Goal: Task Accomplishment & Management: Manage account settings

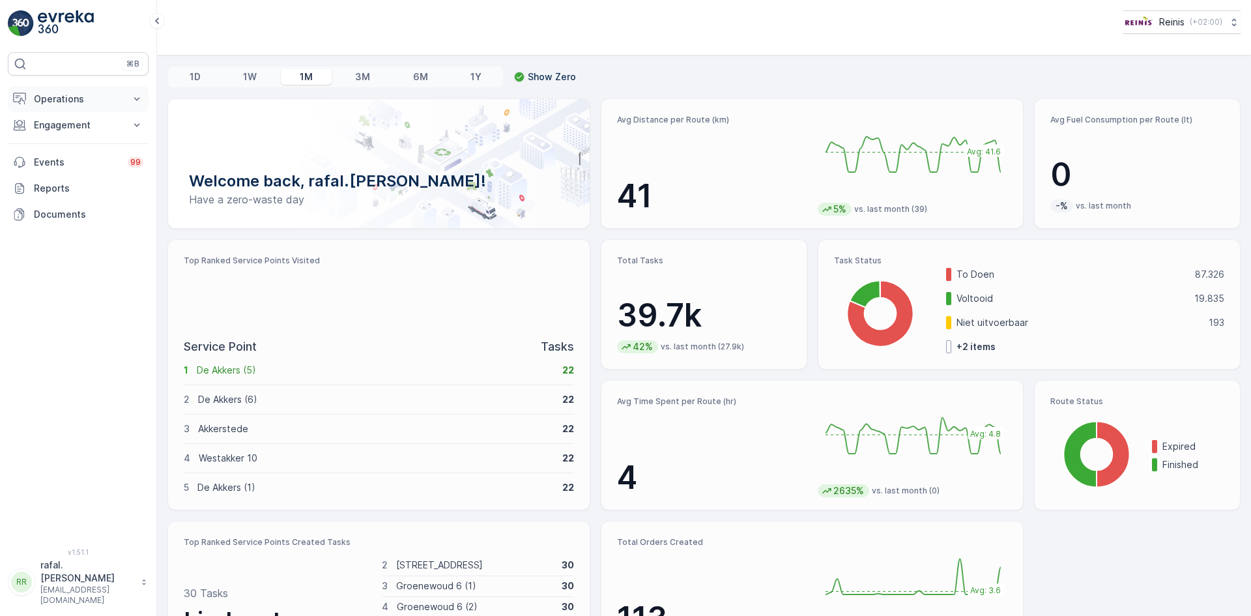
click at [79, 97] on p "Operations" at bounding box center [78, 99] width 89 height 13
click at [95, 154] on p "Routes & Tasks" at bounding box center [66, 157] width 67 height 13
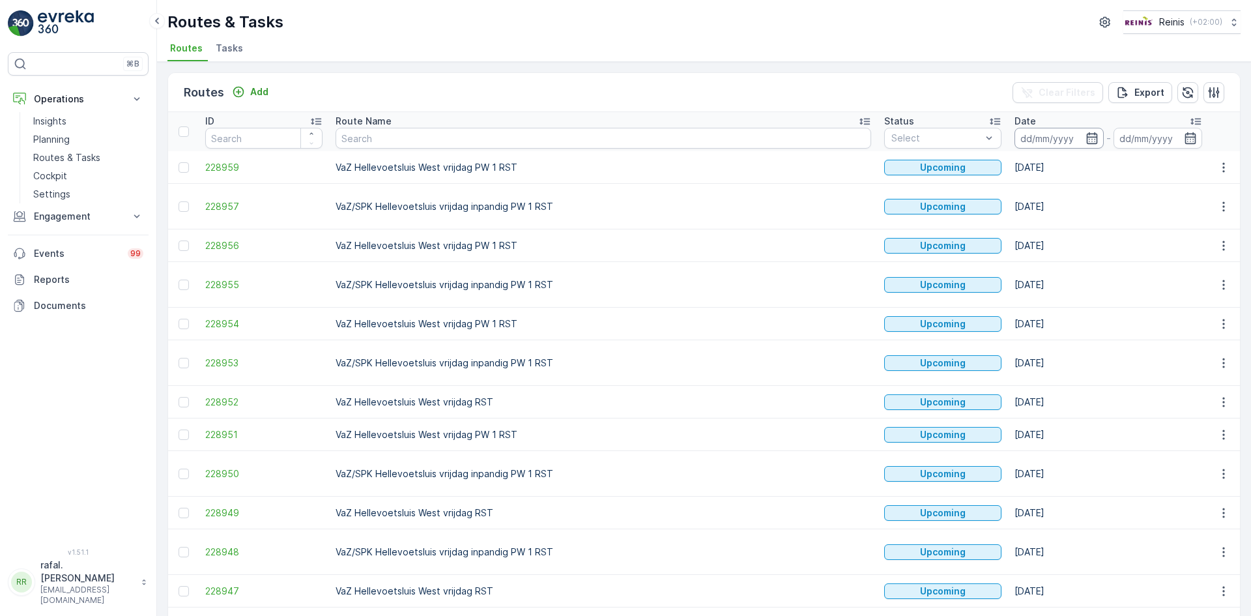
click at [1014, 133] on input at bounding box center [1058, 138] width 89 height 21
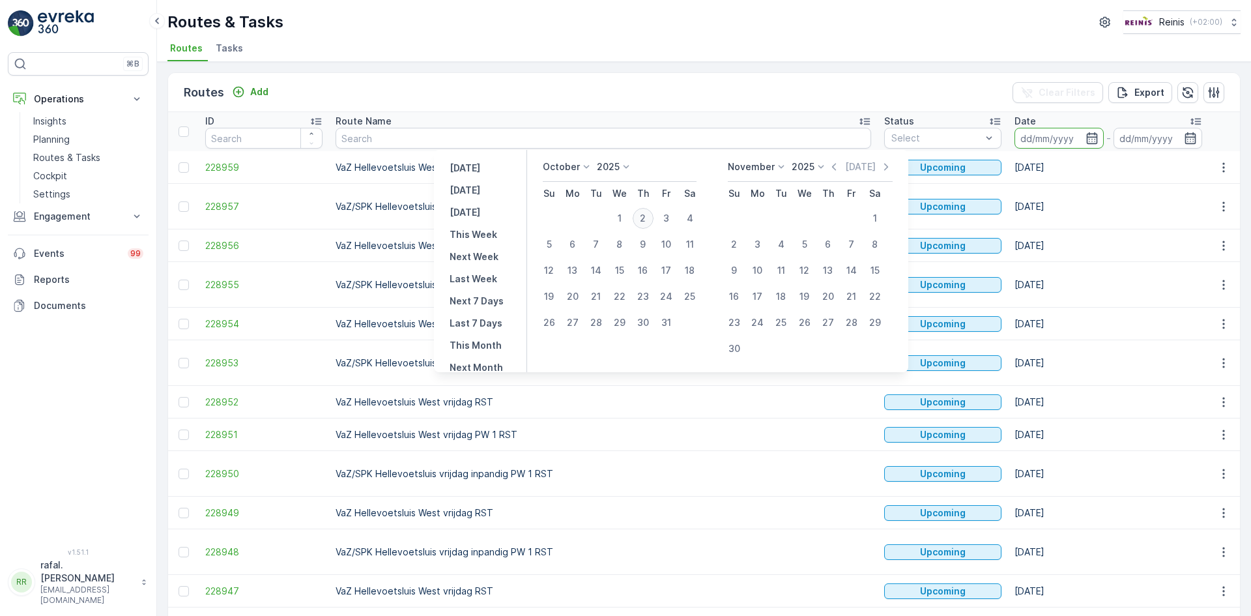
click at [651, 217] on div "2" at bounding box center [643, 218] width 21 height 21
type input "[DATE]"
click at [651, 217] on div "2" at bounding box center [643, 218] width 21 height 21
type input "[DATE]"
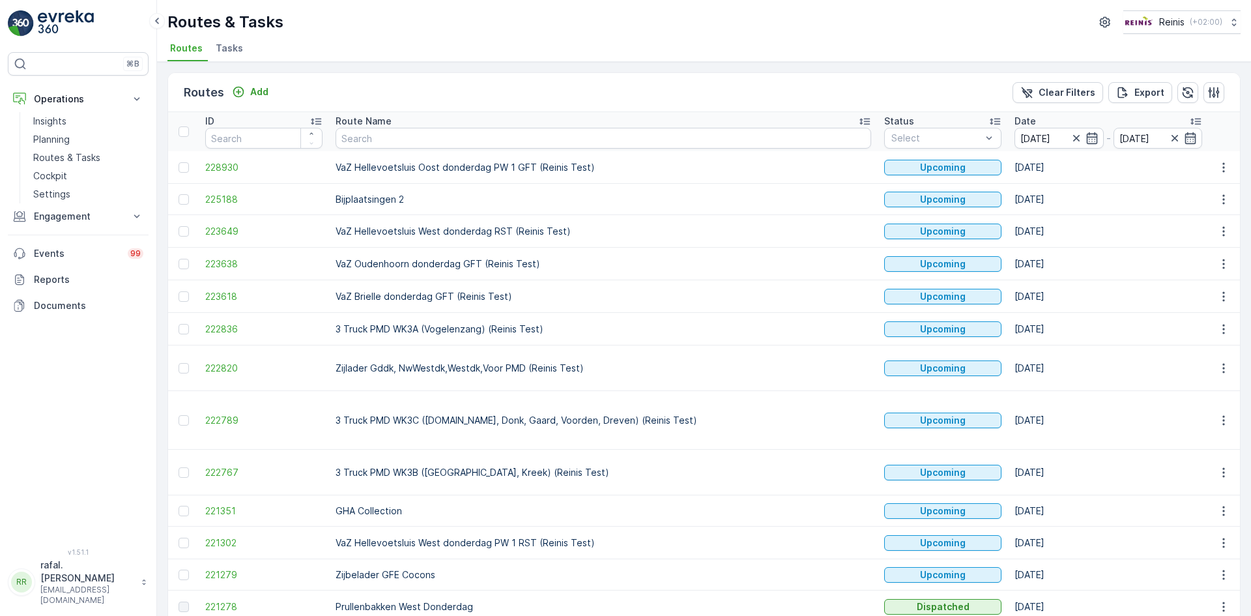
click at [859, 119] on icon at bounding box center [864, 122] width 10 height 7
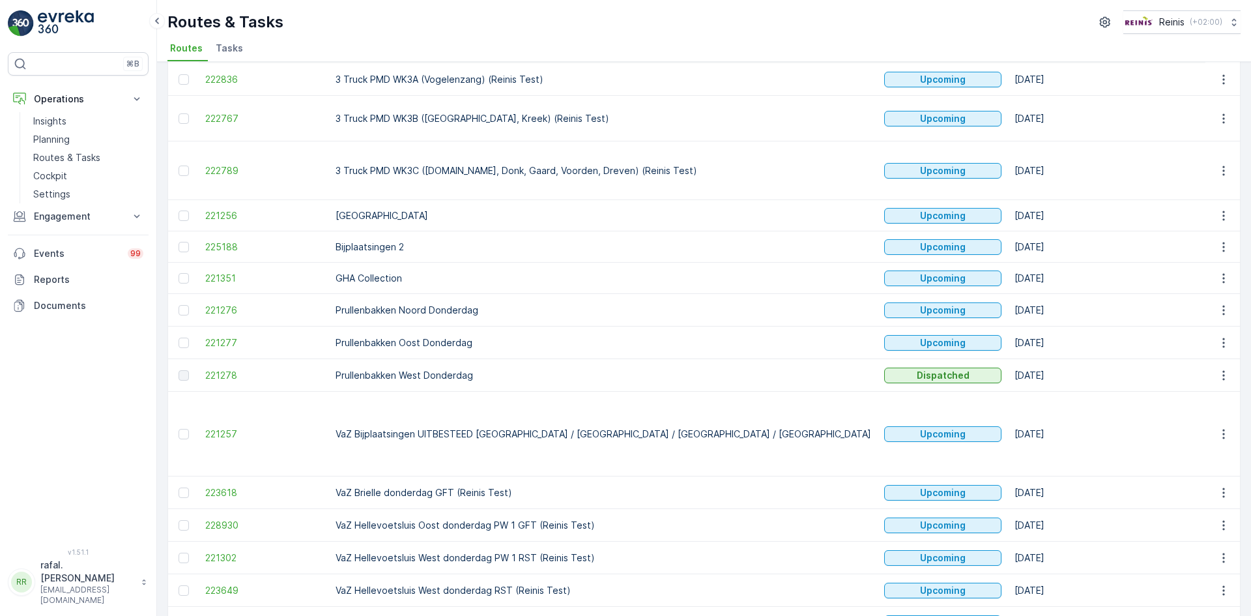
scroll to position [223, 0]
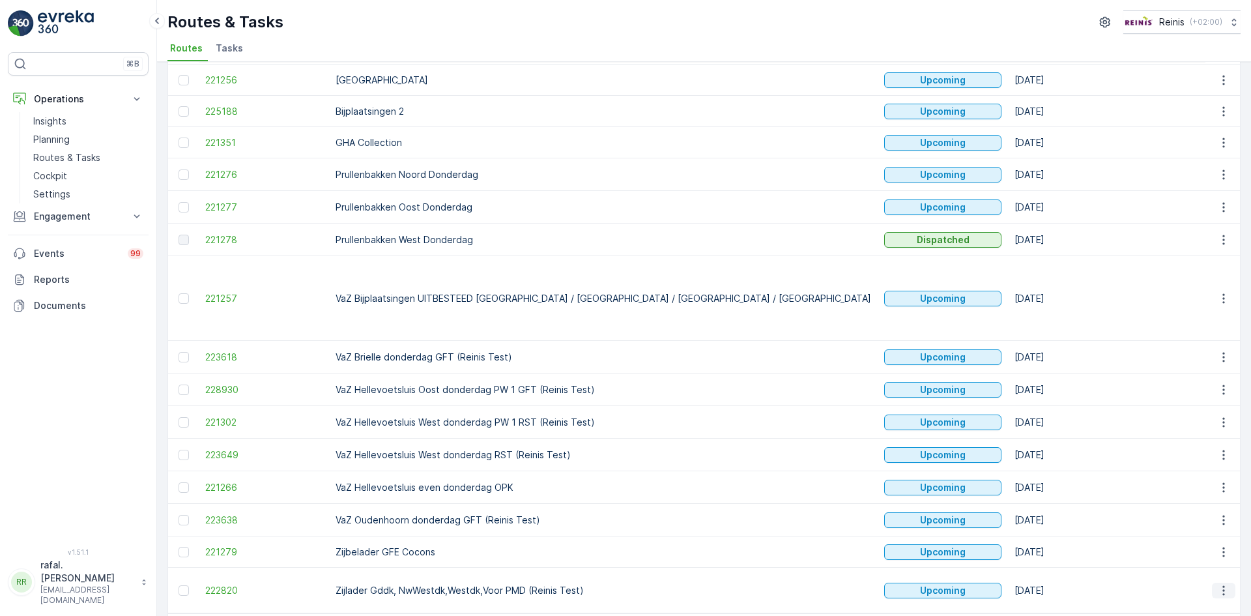
click at [1212, 582] on button "button" at bounding box center [1223, 590] width 23 height 16
click at [1191, 496] on span "Change Assignee" at bounding box center [1193, 494] width 76 height 13
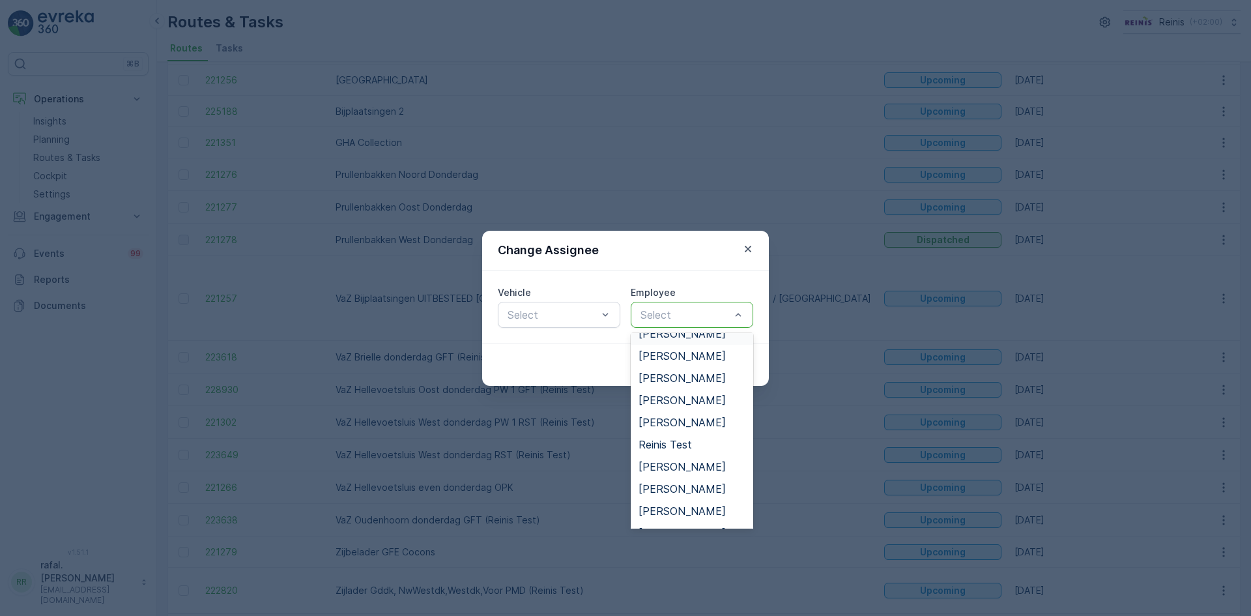
scroll to position [508, 0]
click at [685, 354] on span "[PERSON_NAME]" at bounding box center [681, 360] width 87 height 12
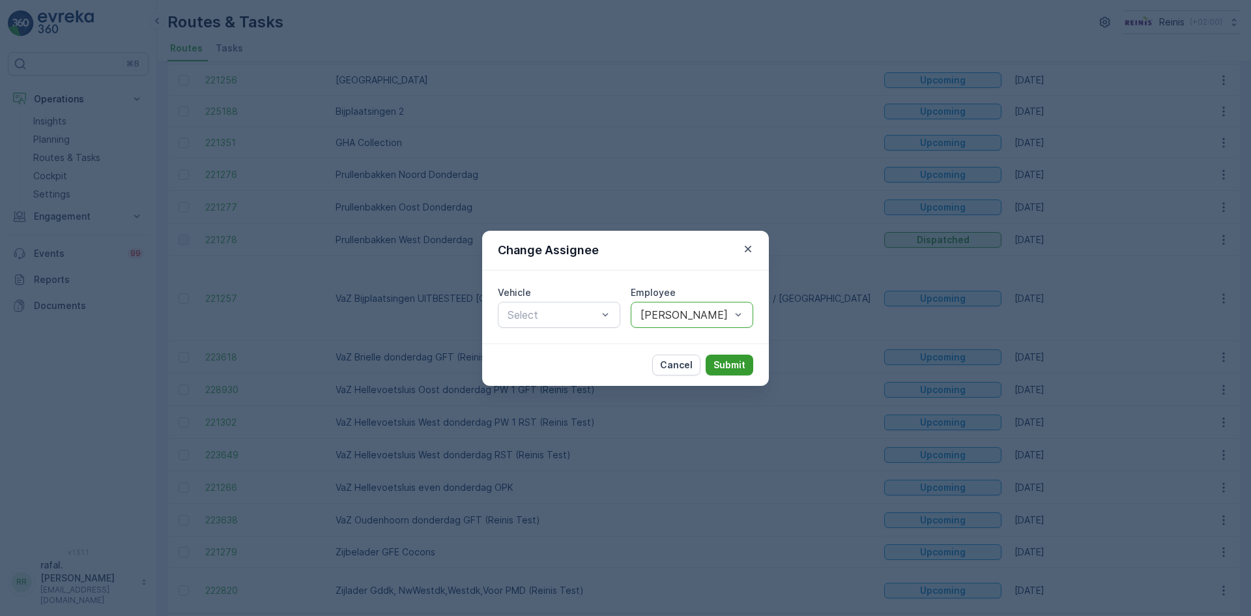
click at [724, 363] on p "Submit" at bounding box center [729, 364] width 32 height 13
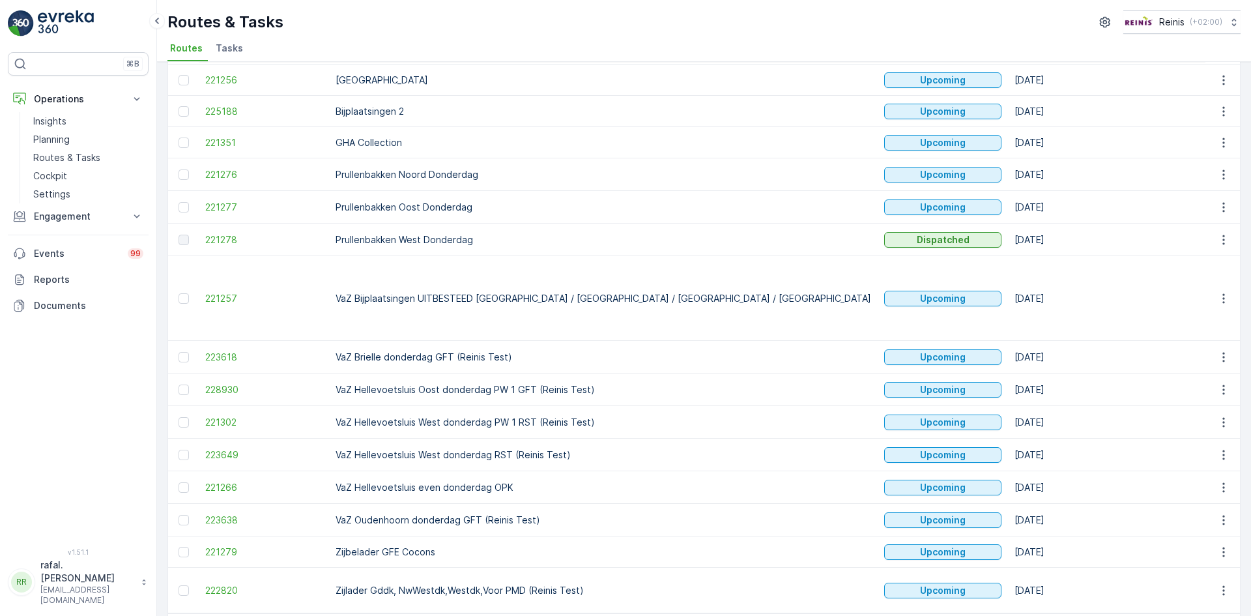
scroll to position [158, 0]
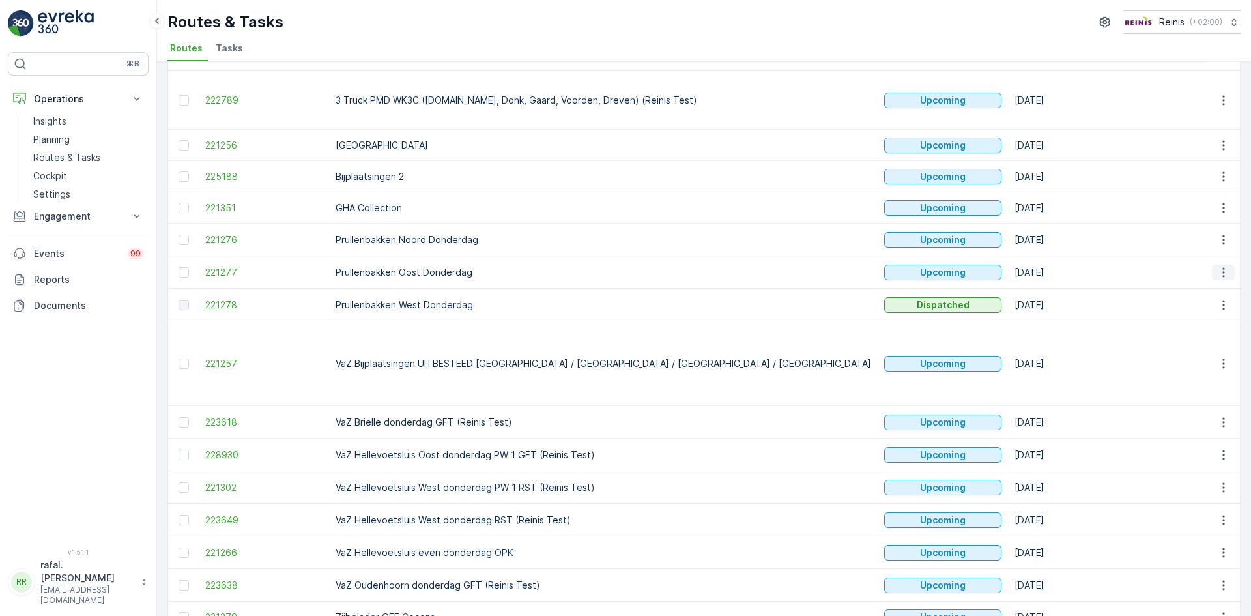
click at [1222, 267] on icon "button" at bounding box center [1223, 272] width 2 height 10
click at [1199, 338] on span "Change Assignee" at bounding box center [1193, 338] width 76 height 13
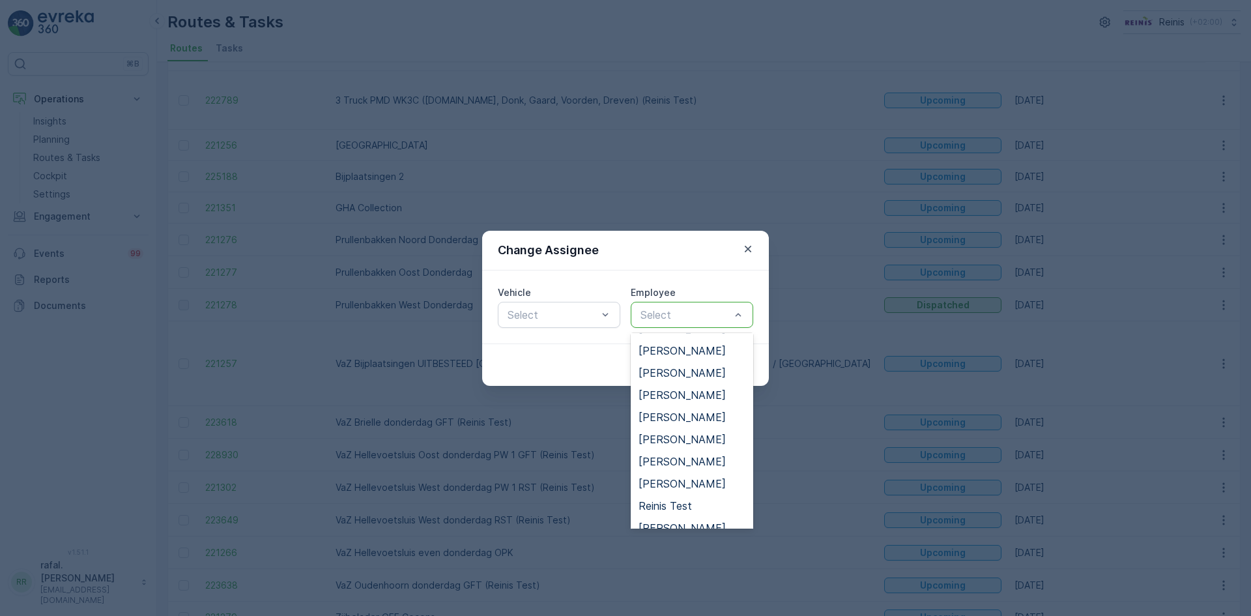
scroll to position [651, 0]
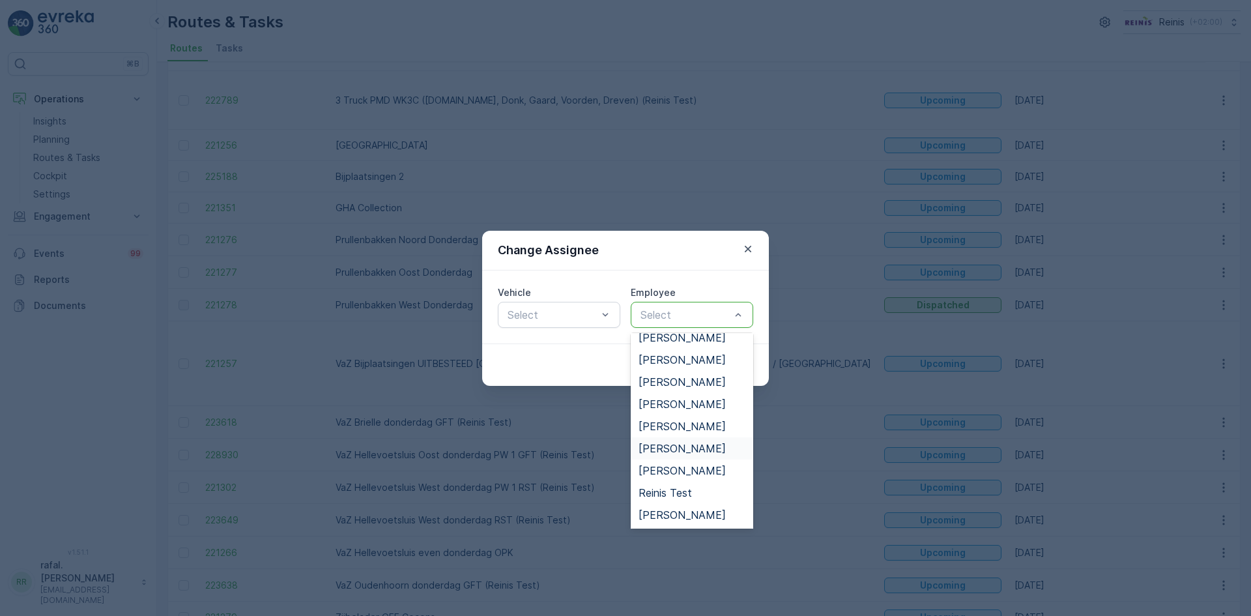
click at [678, 451] on span "[PERSON_NAME]" at bounding box center [681, 448] width 87 height 12
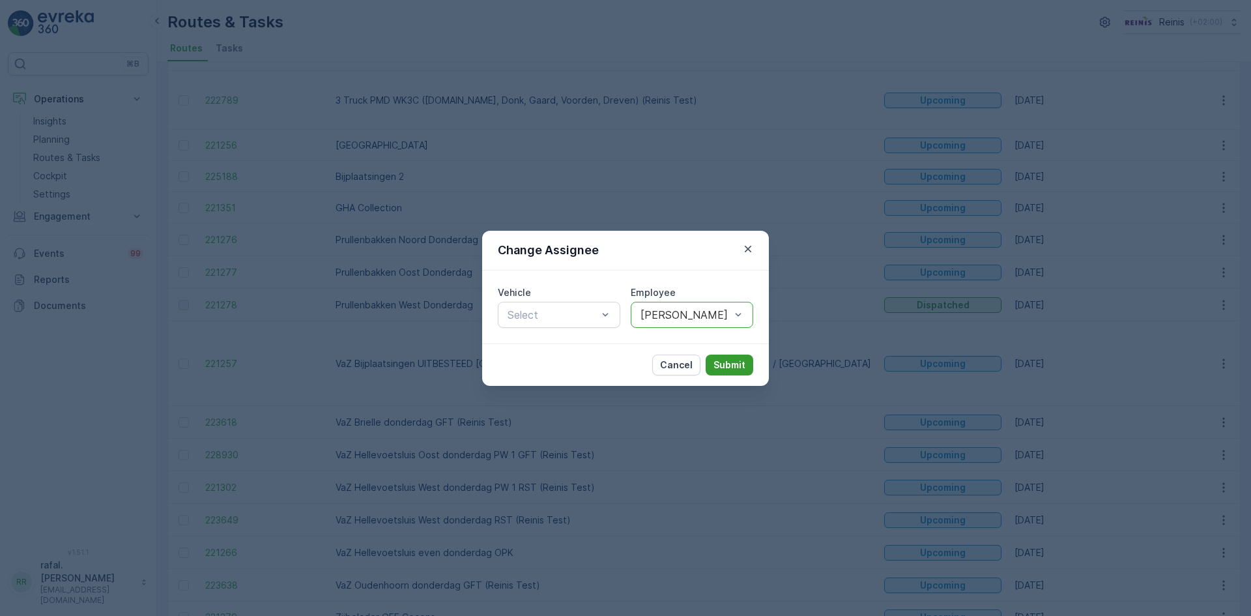
click at [730, 367] on p "Submit" at bounding box center [729, 364] width 32 height 13
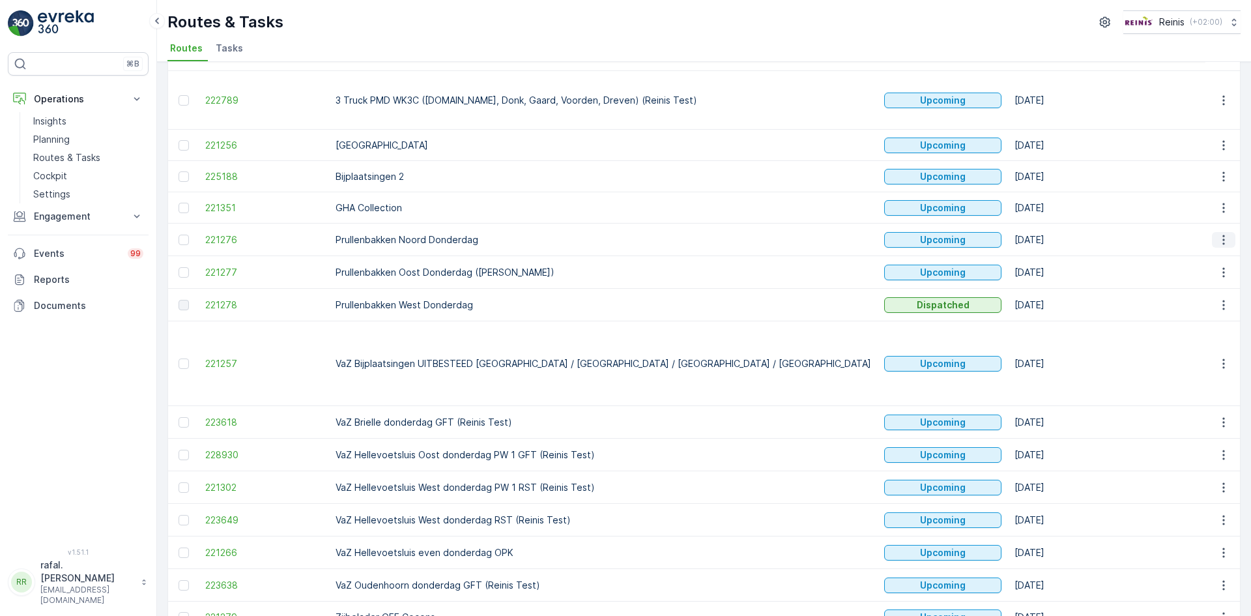
click at [1217, 233] on icon "button" at bounding box center [1223, 239] width 13 height 13
click at [1187, 303] on span "Change Assignee" at bounding box center [1193, 306] width 76 height 13
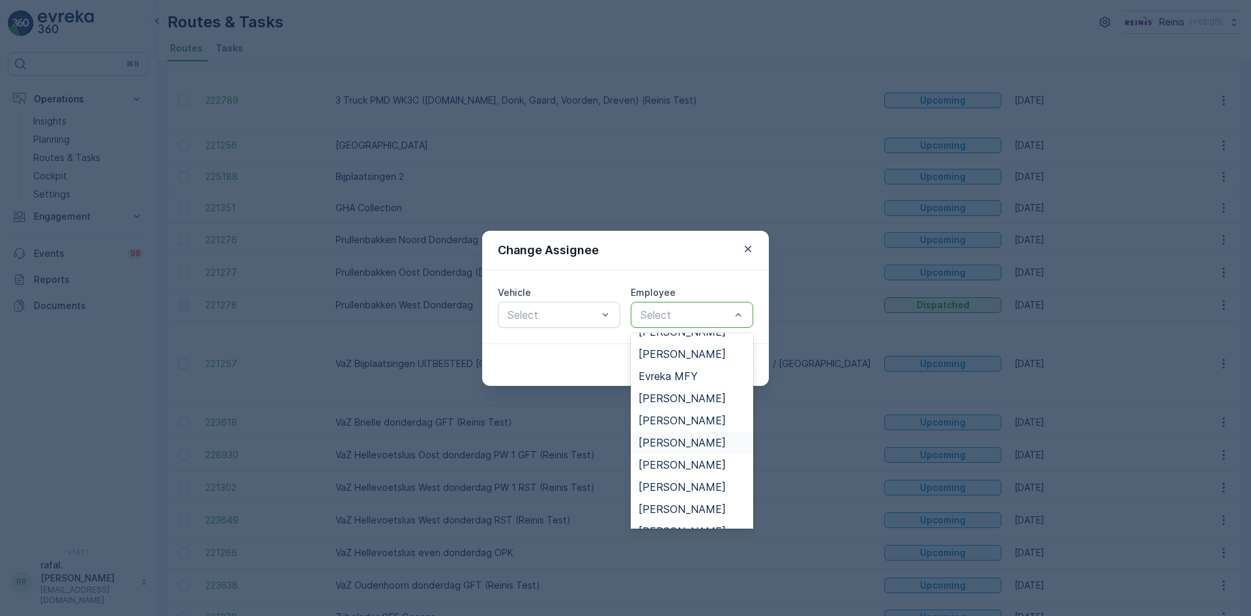
scroll to position [391, 0]
click at [691, 416] on span "[PERSON_NAME]" at bounding box center [681, 421] width 87 height 12
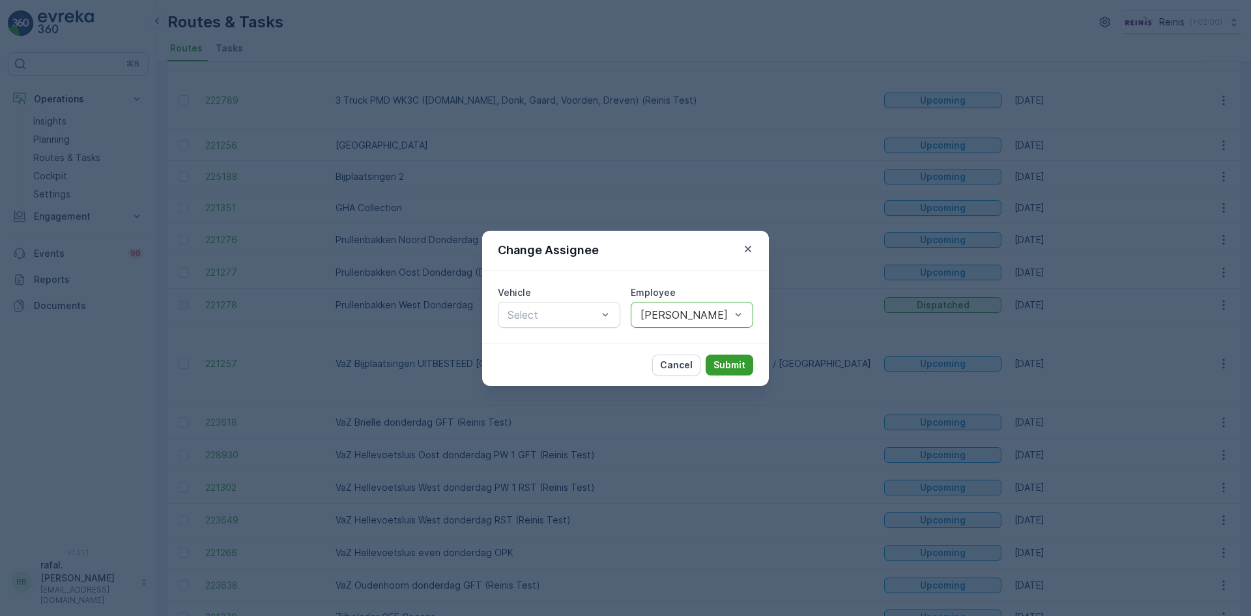
click at [727, 360] on p "Submit" at bounding box center [729, 364] width 32 height 13
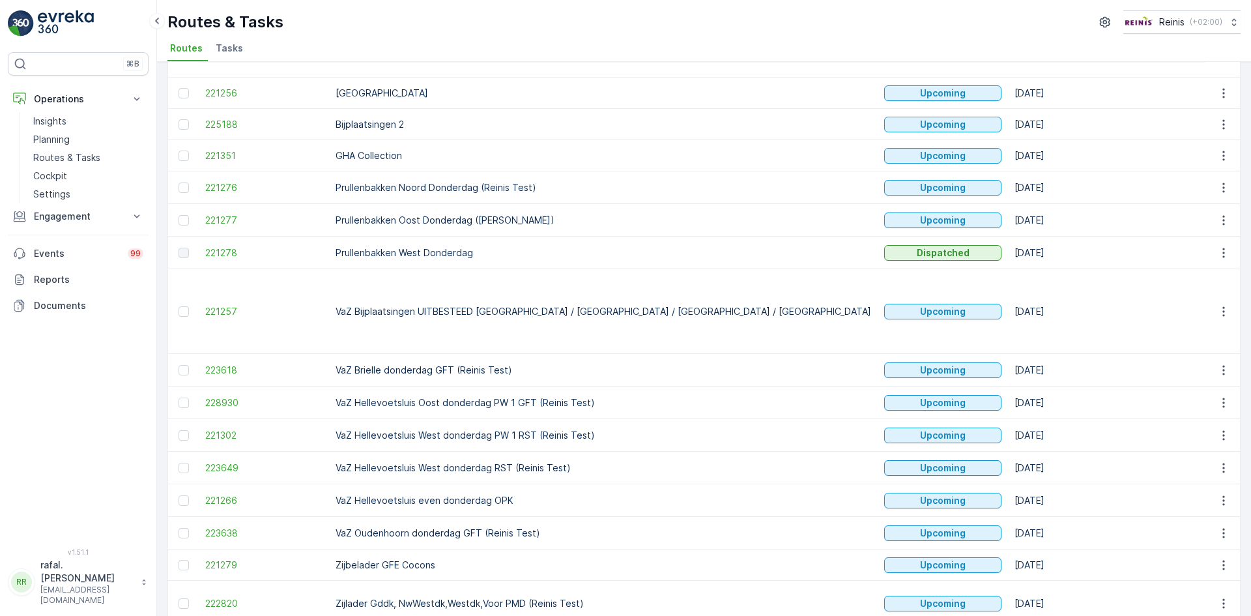
scroll to position [223, 0]
